Goal: Task Accomplishment & Management: Manage account settings

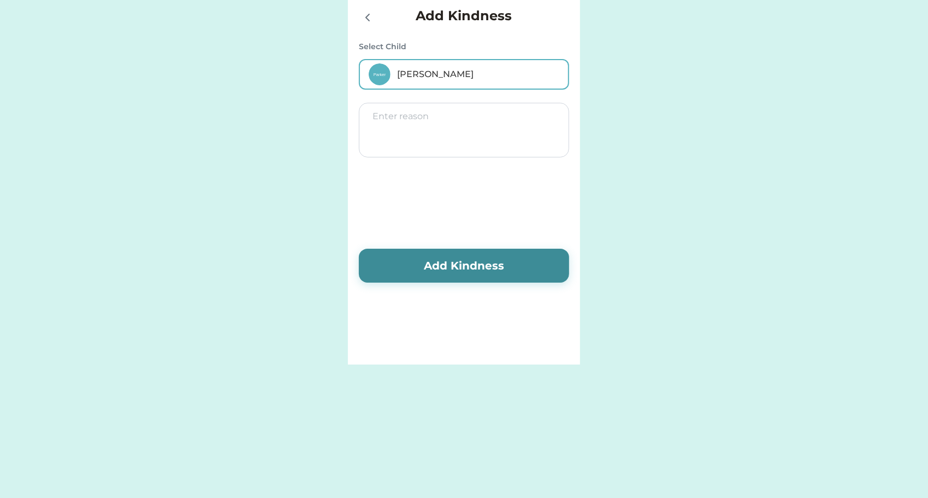
click at [371, 21] on icon at bounding box center [367, 17] width 13 height 13
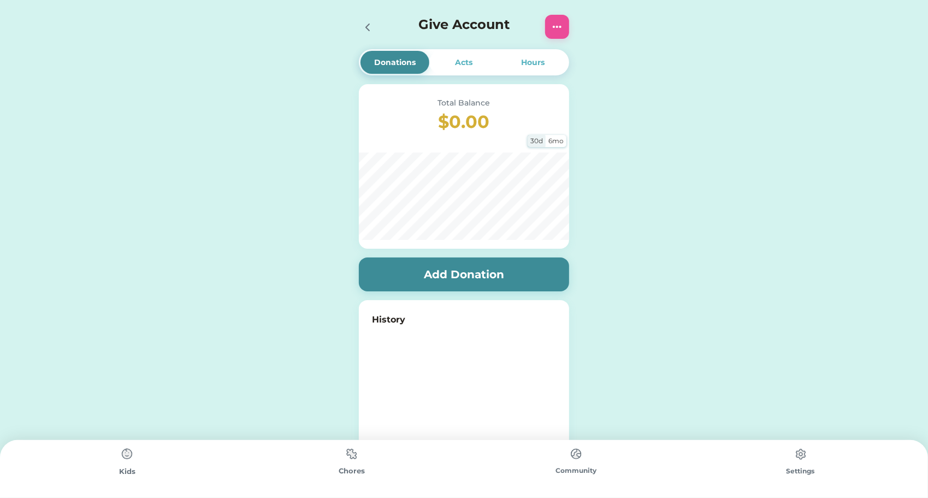
click at [364, 26] on icon at bounding box center [367, 27] width 13 height 13
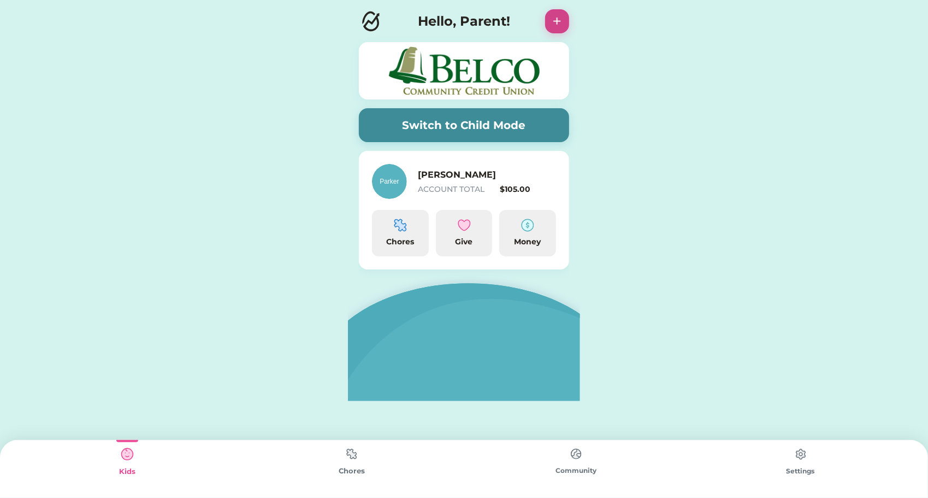
click at [559, 24] on button "+" at bounding box center [557, 21] width 24 height 24
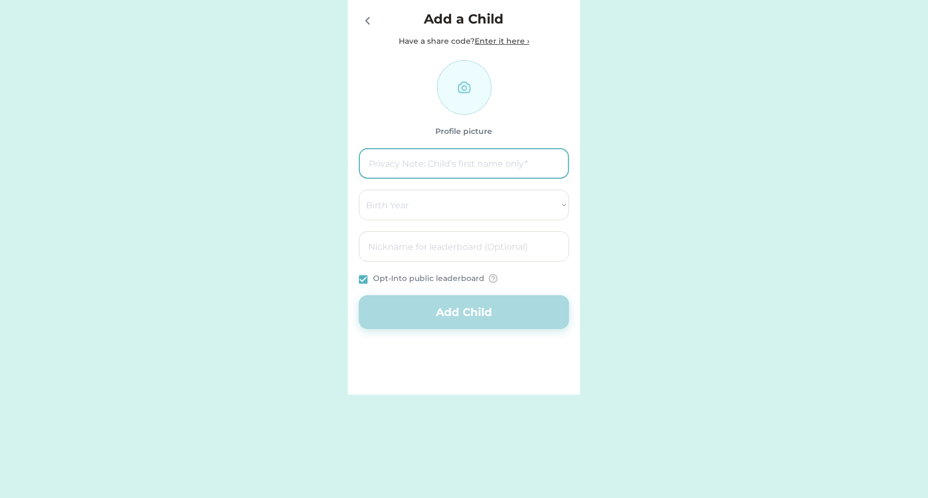
click at [463, 164] on input "input" at bounding box center [464, 163] width 210 height 31
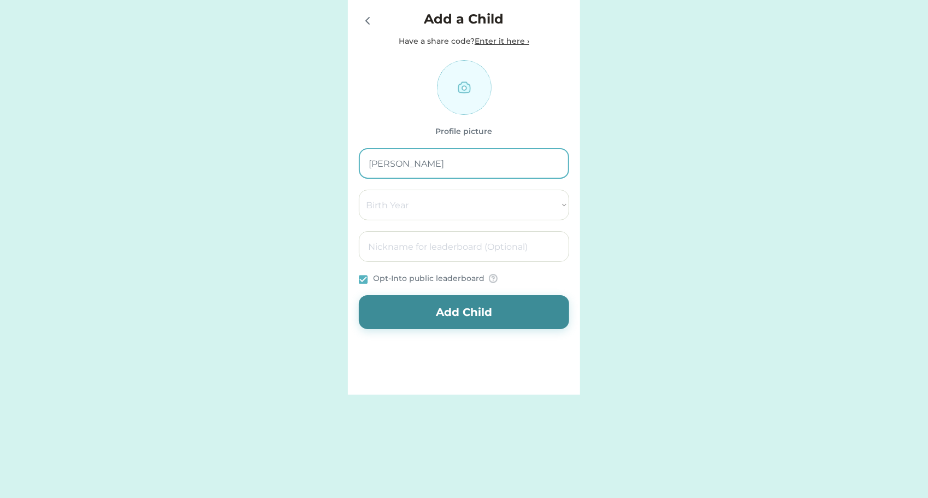
type input "[PERSON_NAME]"
click at [446, 211] on select "Birth Year [DEMOGRAPHIC_DATA] [DEMOGRAPHIC_DATA] [DEMOGRAPHIC_DATA] [DEMOGRAPHI…" at bounding box center [464, 205] width 210 height 31
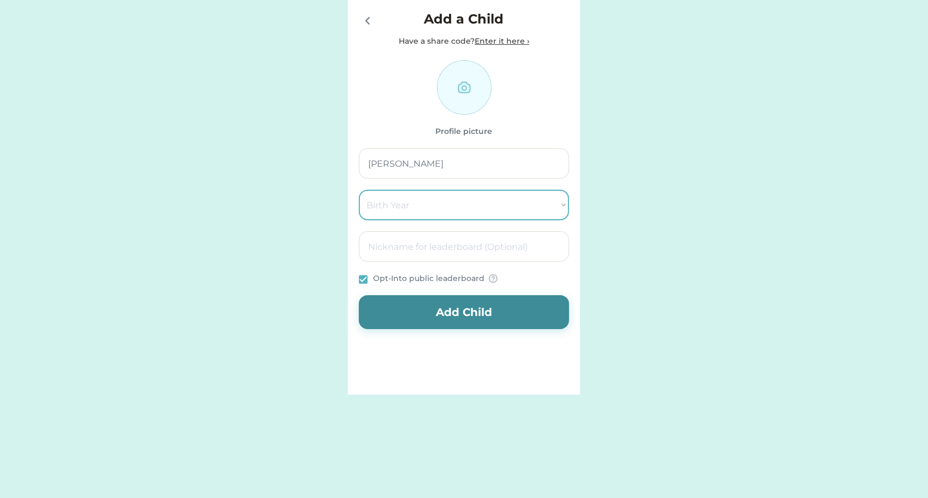
select select "2011"
click at [359, 190] on select "Birth Year [DEMOGRAPHIC_DATA] [DEMOGRAPHIC_DATA] [DEMOGRAPHIC_DATA] [DEMOGRAPHI…" at bounding box center [464, 205] width 210 height 31
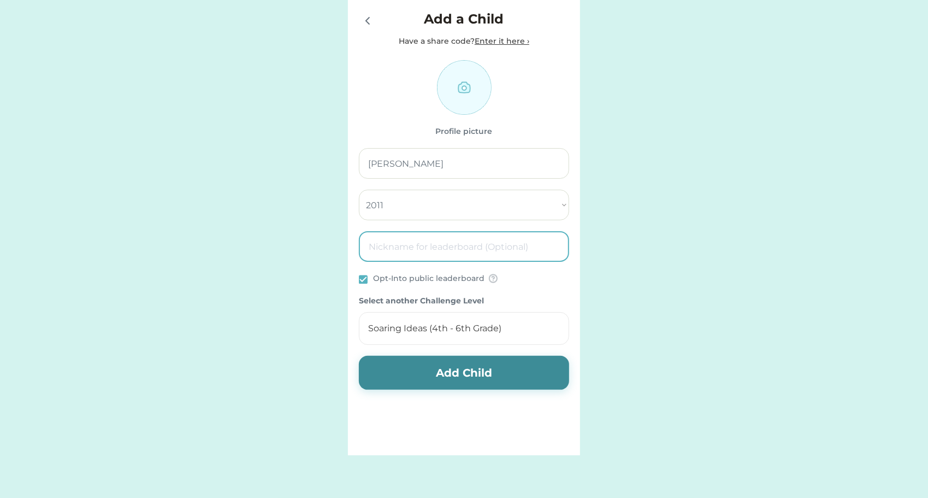
click at [435, 251] on input "input" at bounding box center [464, 246] width 210 height 31
type input "[PERSON_NAME]"
click at [422, 318] on div "Soaring Ideas (4th - 6th Grade)" at bounding box center [464, 328] width 210 height 33
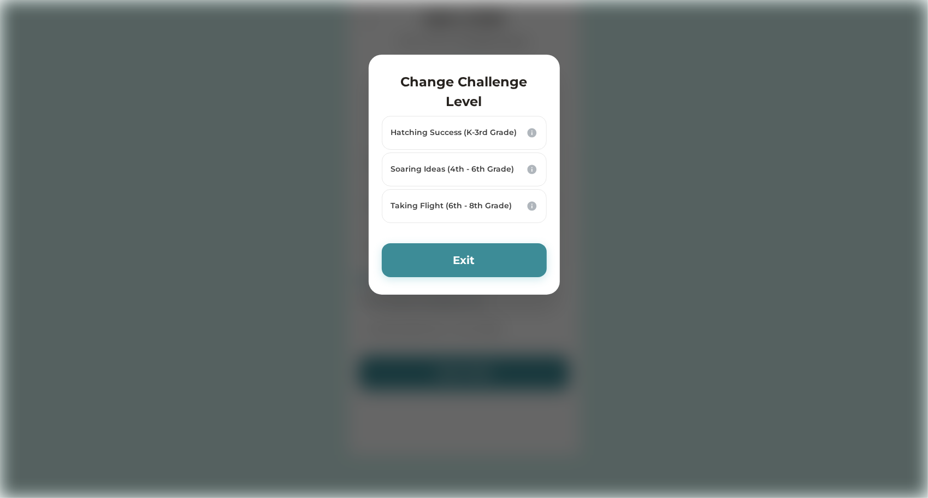
click at [455, 204] on div "Taking Flight (6th - 8th Grade)" at bounding box center [457, 205] width 132 height 11
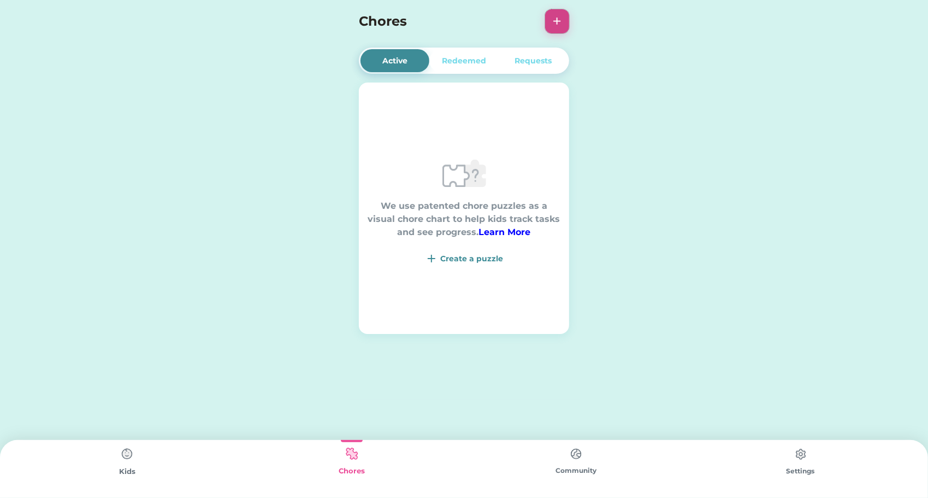
click at [560, 20] on button "+" at bounding box center [557, 21] width 24 height 24
